Goal: Information Seeking & Learning: Learn about a topic

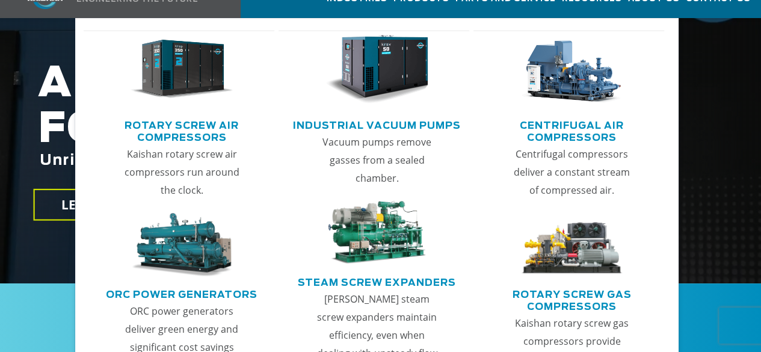
scroll to position [241, 0]
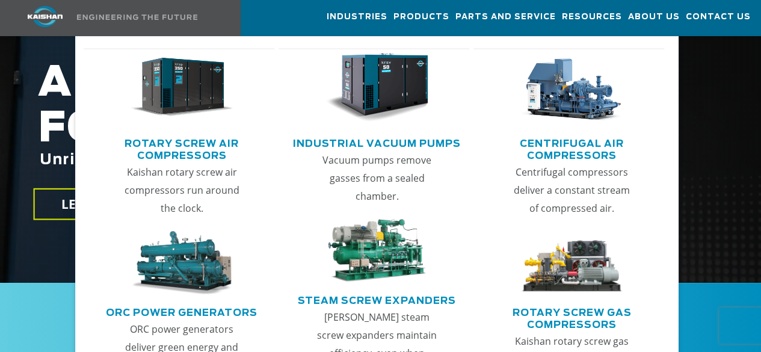
click at [393, 82] on img "Main menu" at bounding box center [376, 87] width 103 height 69
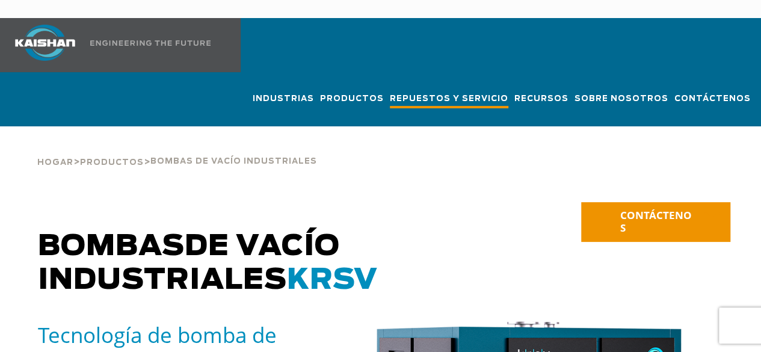
click at [425, 95] on font "Repuestos y servicio" at bounding box center [449, 99] width 118 height 8
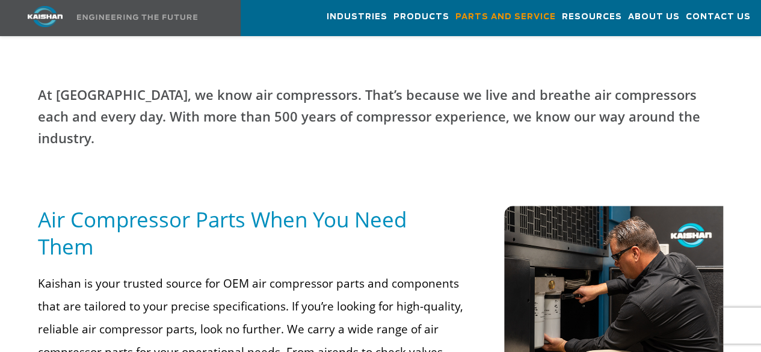
scroll to position [481, 0]
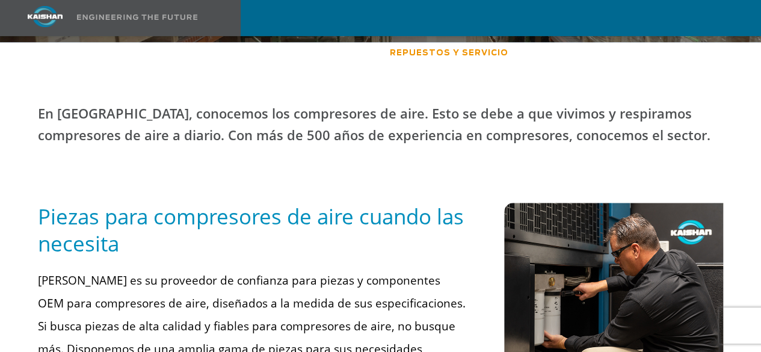
click at [459, 240] on div "Piezas para compresores de aire cuando las necesita" at bounding box center [252, 236] width 443 height 66
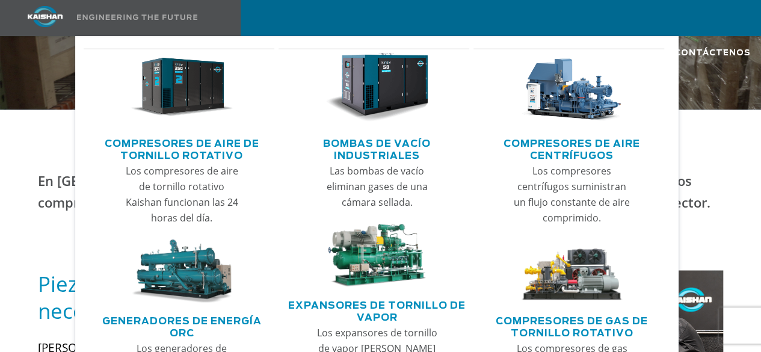
scroll to position [661, 0]
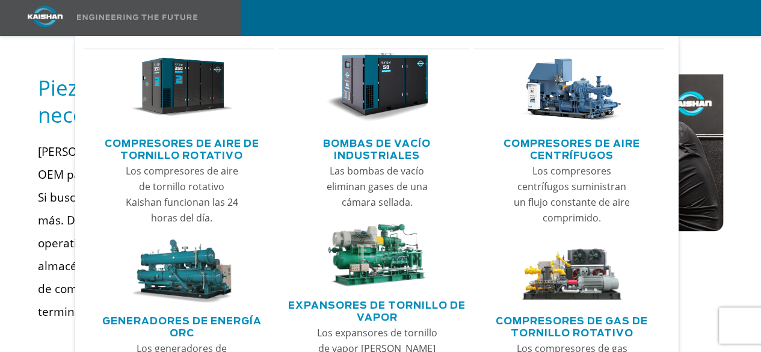
click at [382, 74] on img "Menú principal" at bounding box center [376, 87] width 103 height 69
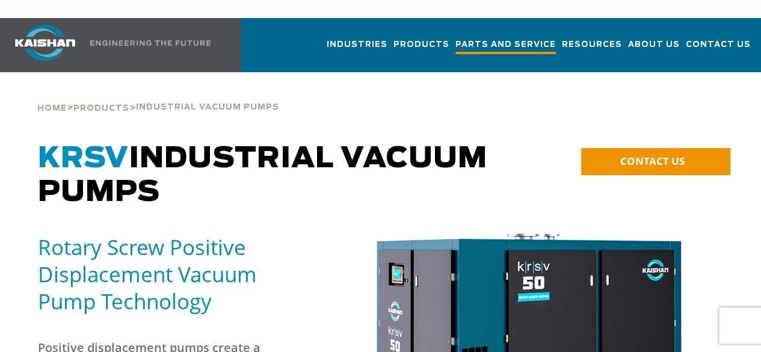
click at [455, 38] on span "Parts and Service" at bounding box center [505, 46] width 100 height 16
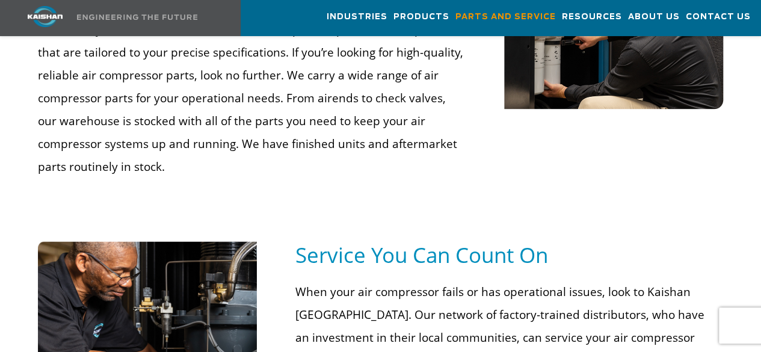
scroll to position [601, 0]
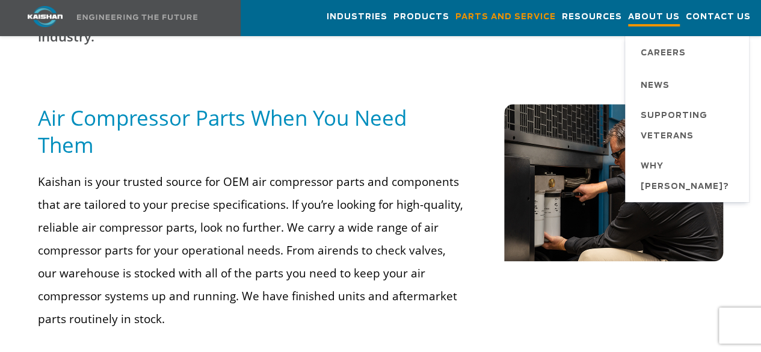
click at [647, 16] on span "About Us" at bounding box center [654, 18] width 52 height 16
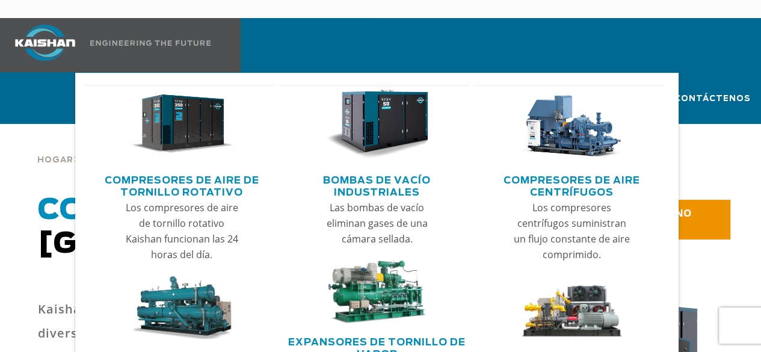
click at [316, 85] on link "Menú principal" at bounding box center [377, 127] width 171 height 85
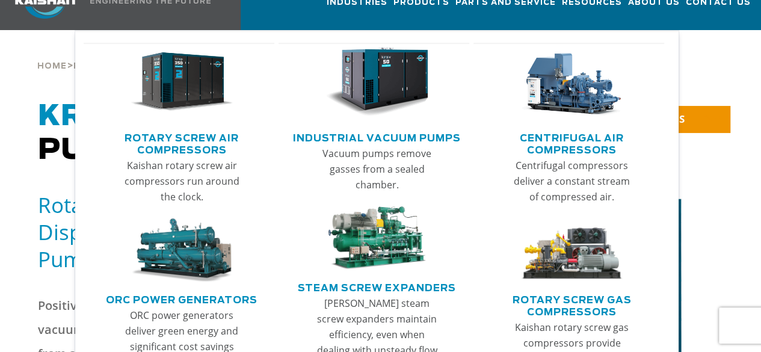
scroll to position [60, 0]
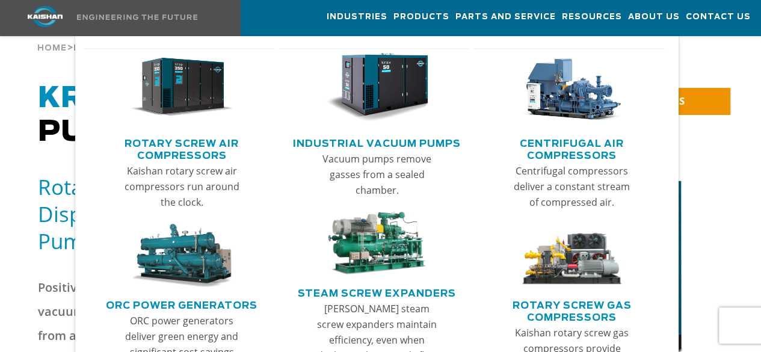
click at [208, 257] on img "Main menu" at bounding box center [181, 256] width 103 height 64
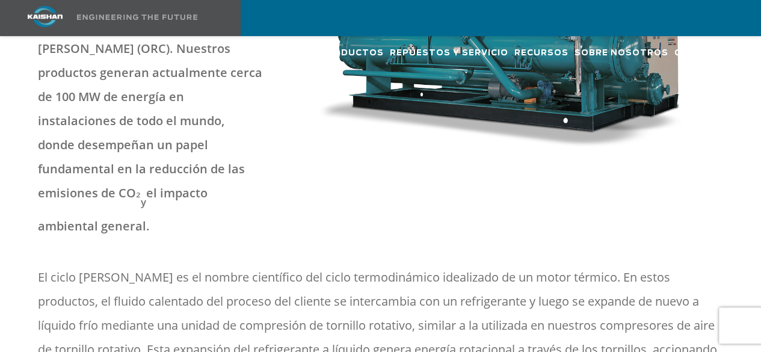
scroll to position [481, 0]
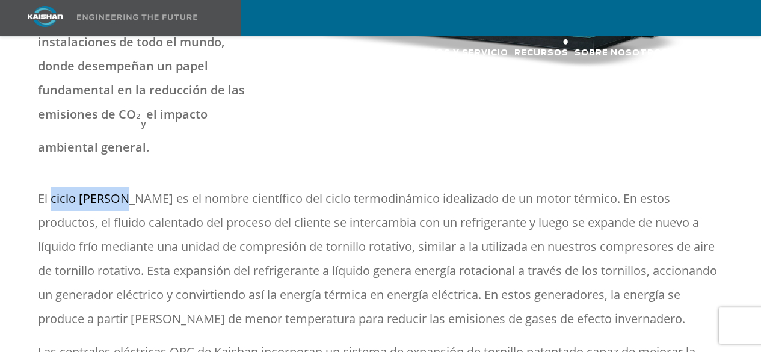
drag, startPoint x: 49, startPoint y: 152, endPoint x: 122, endPoint y: 153, distance: 72.8
click at [122, 190] on font "El ciclo [PERSON_NAME] es el nombre científico del ciclo termodinámico idealiza…" at bounding box center [377, 258] width 679 height 136
copy font "ciclo [PERSON_NAME]"
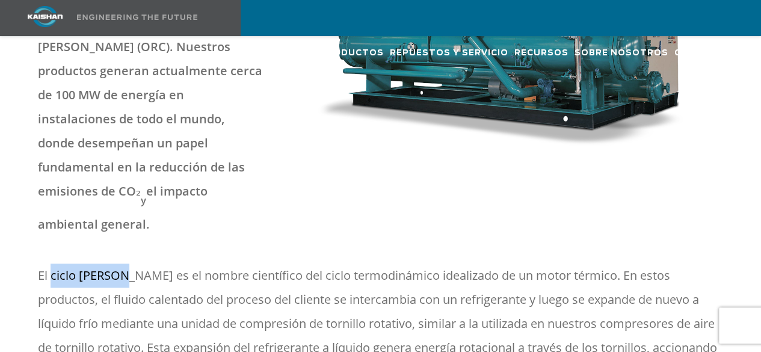
scroll to position [421, 0]
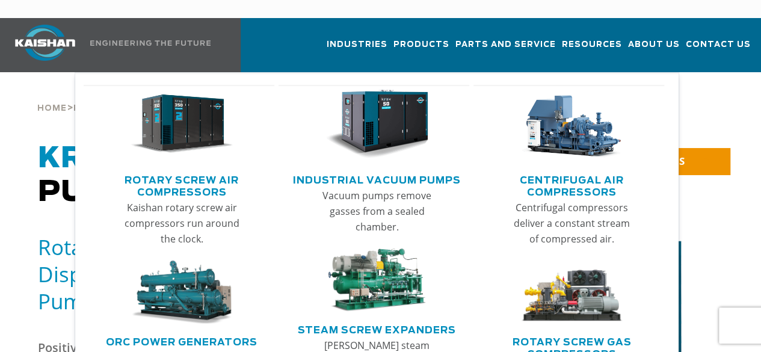
scroll to position [60, 0]
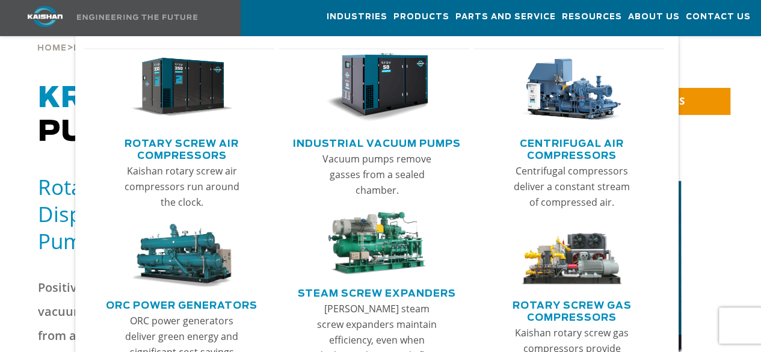
click at [379, 294] on link "Steam Screw Expanders" at bounding box center [377, 292] width 158 height 18
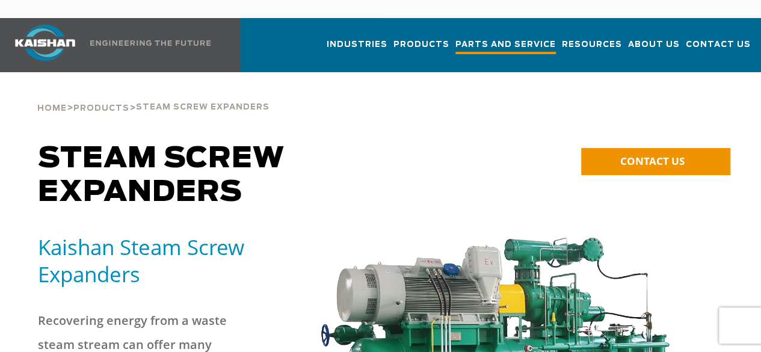
click at [455, 38] on span "Parts and Service" at bounding box center [505, 46] width 100 height 16
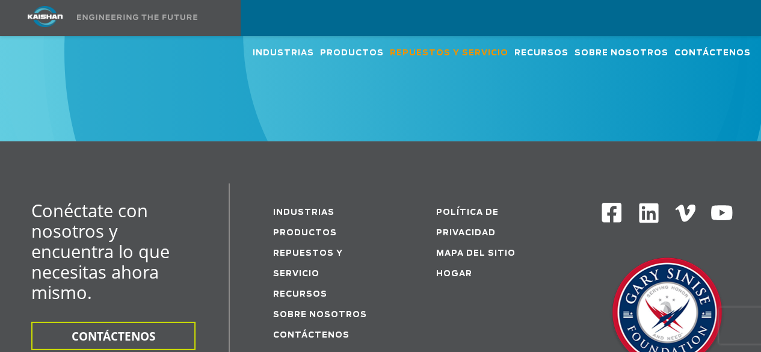
scroll to position [1684, 0]
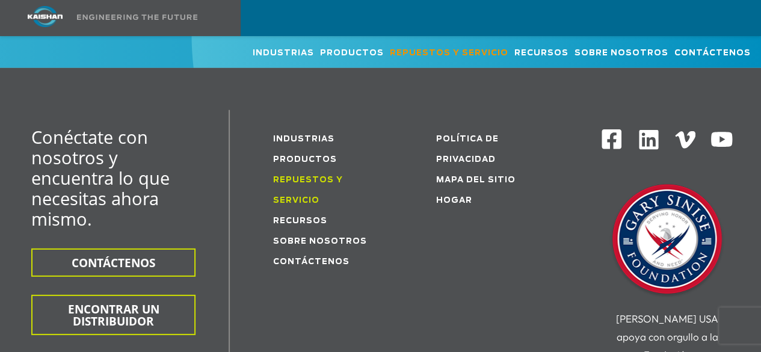
click at [305, 176] on font "Repuestos y servicio" at bounding box center [308, 190] width 70 height 28
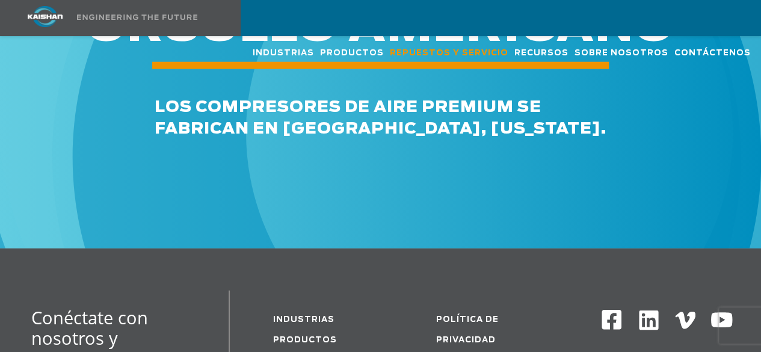
scroll to position [1443, 0]
